Goal: Contribute content

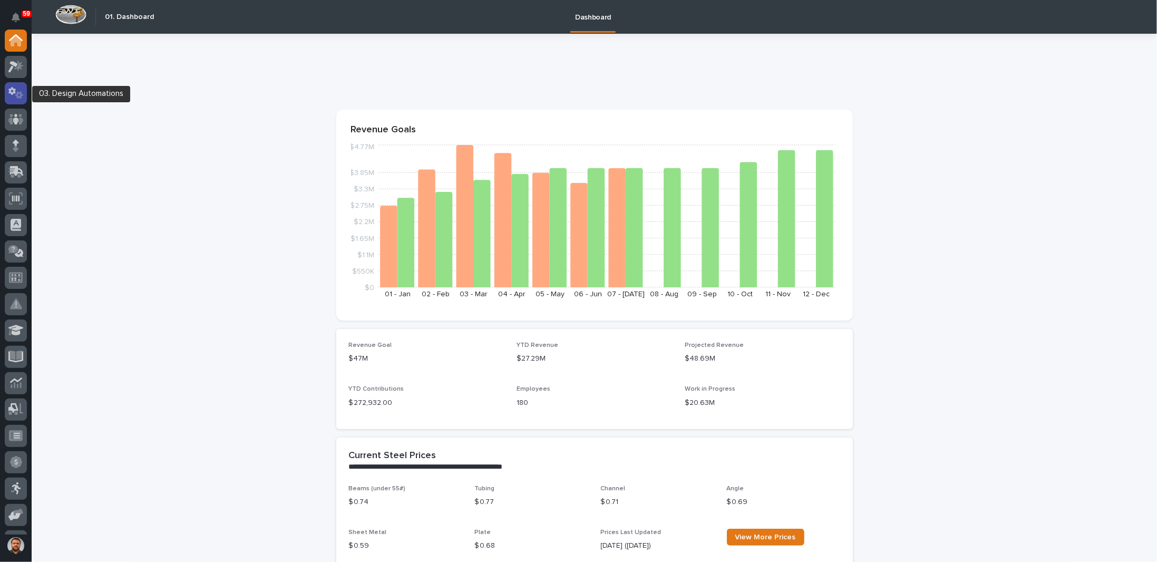
click at [12, 88] on icon at bounding box center [11, 91] width 7 height 8
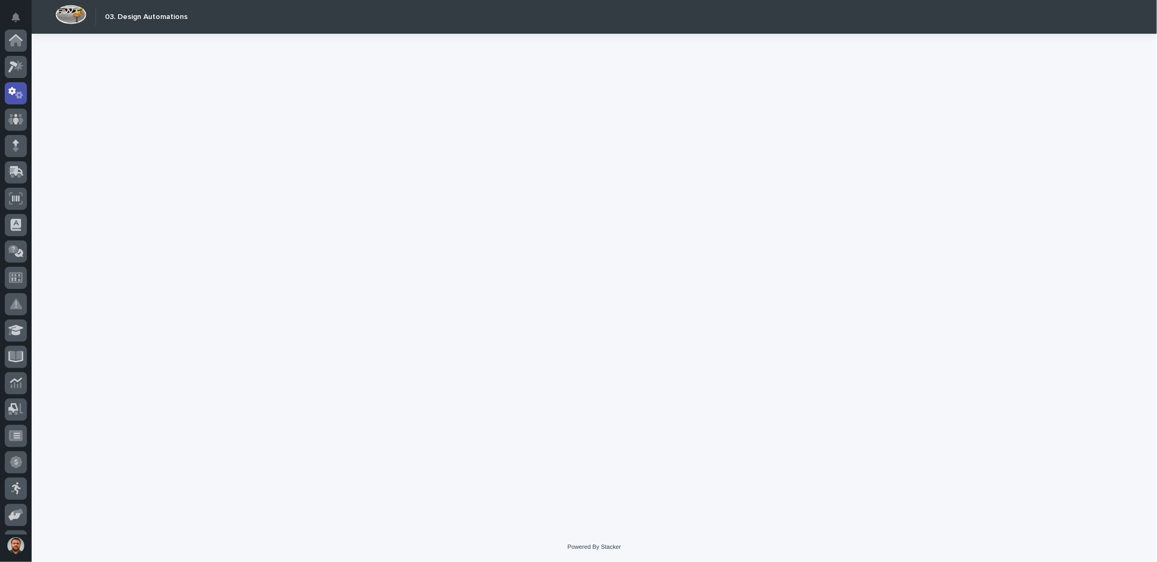
scroll to position [53, 0]
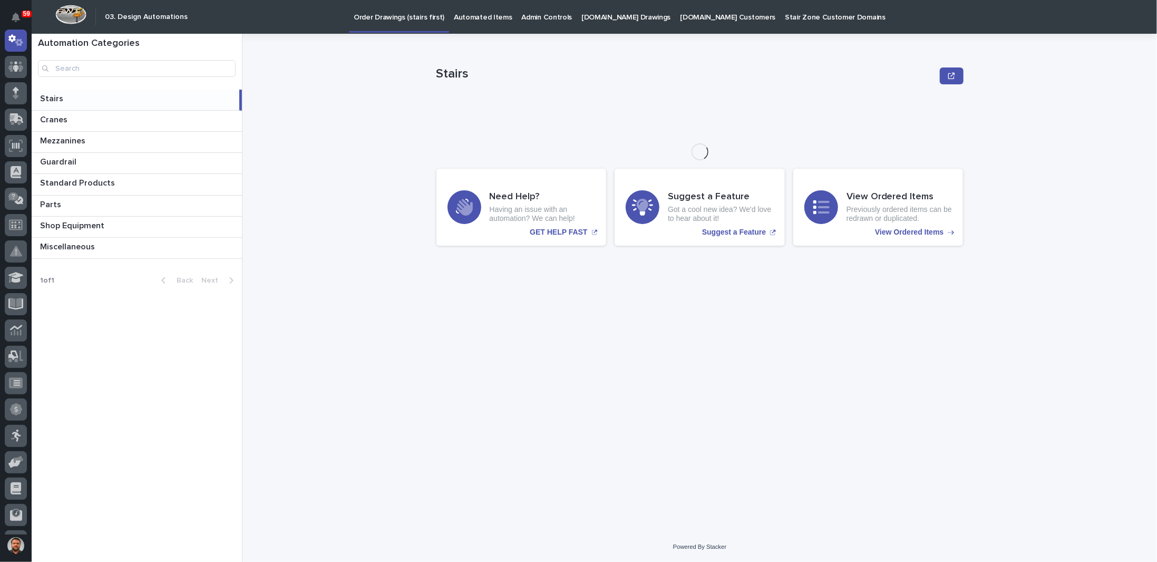
click at [622, 20] on p "StairZone.com Drawings" at bounding box center [625, 11] width 89 height 22
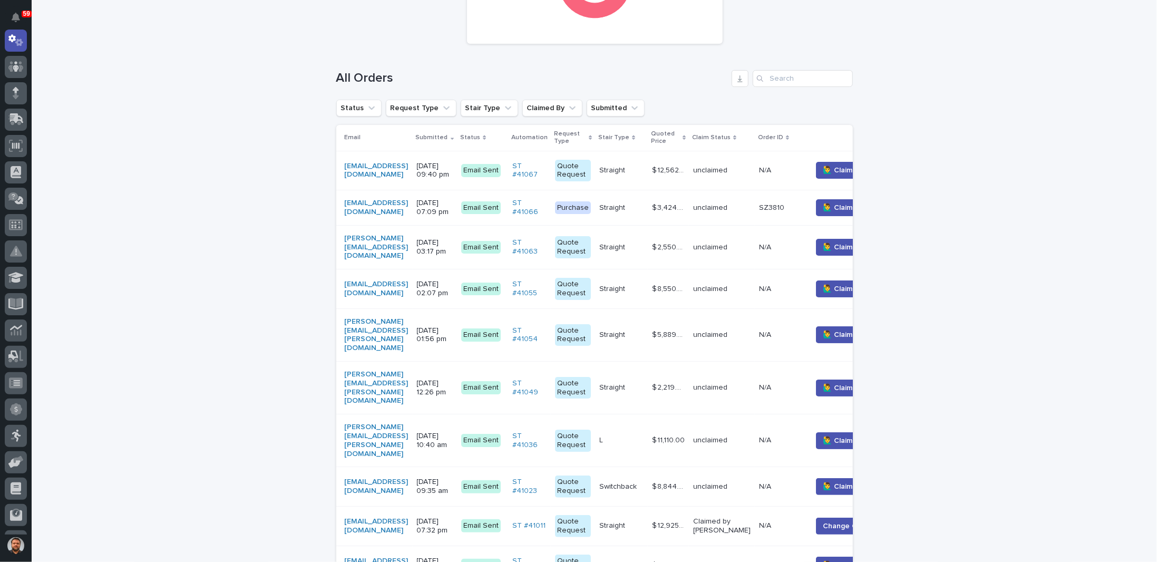
scroll to position [211, 0]
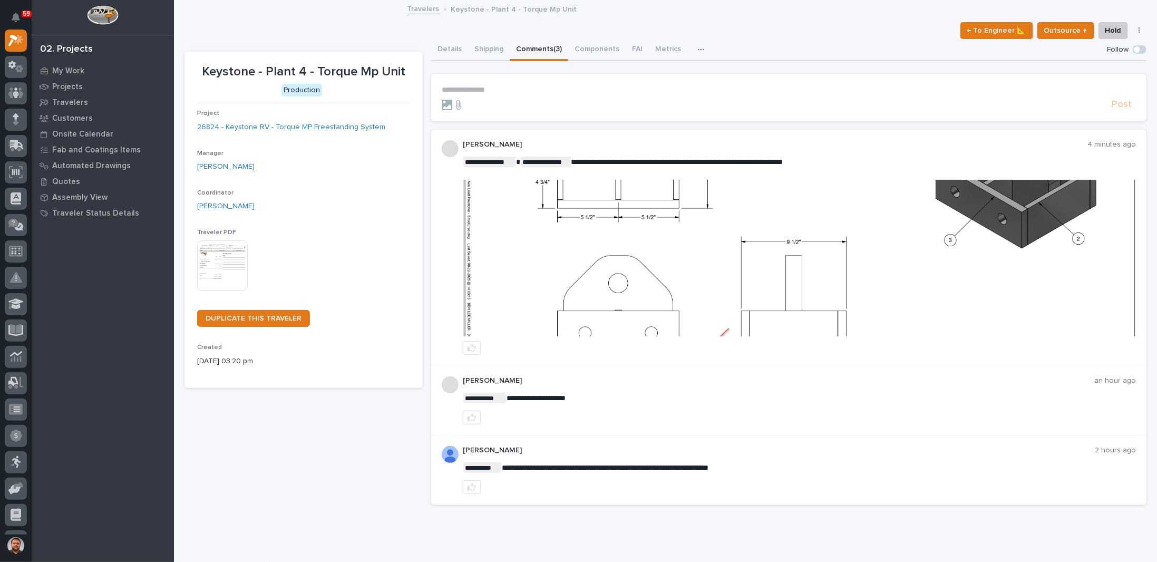
click at [741, 255] on img at bounding box center [800, 258] width 672 height 157
click at [491, 88] on p "**********" at bounding box center [789, 89] width 694 height 9
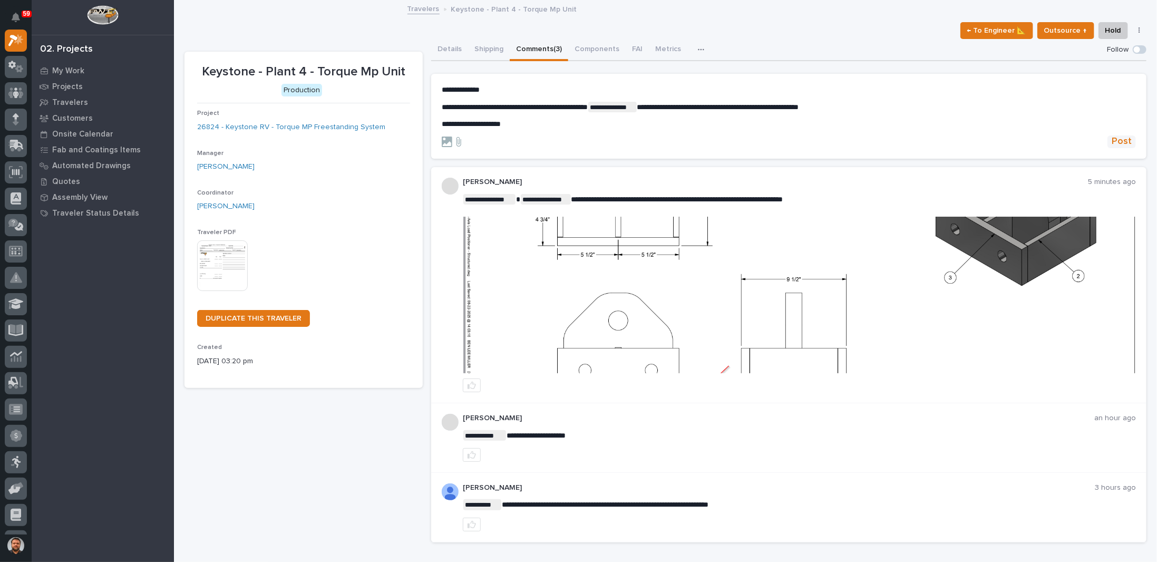
click at [1113, 140] on span "Post" at bounding box center [1122, 141] width 20 height 12
